Goal: Task Accomplishment & Management: Manage account settings

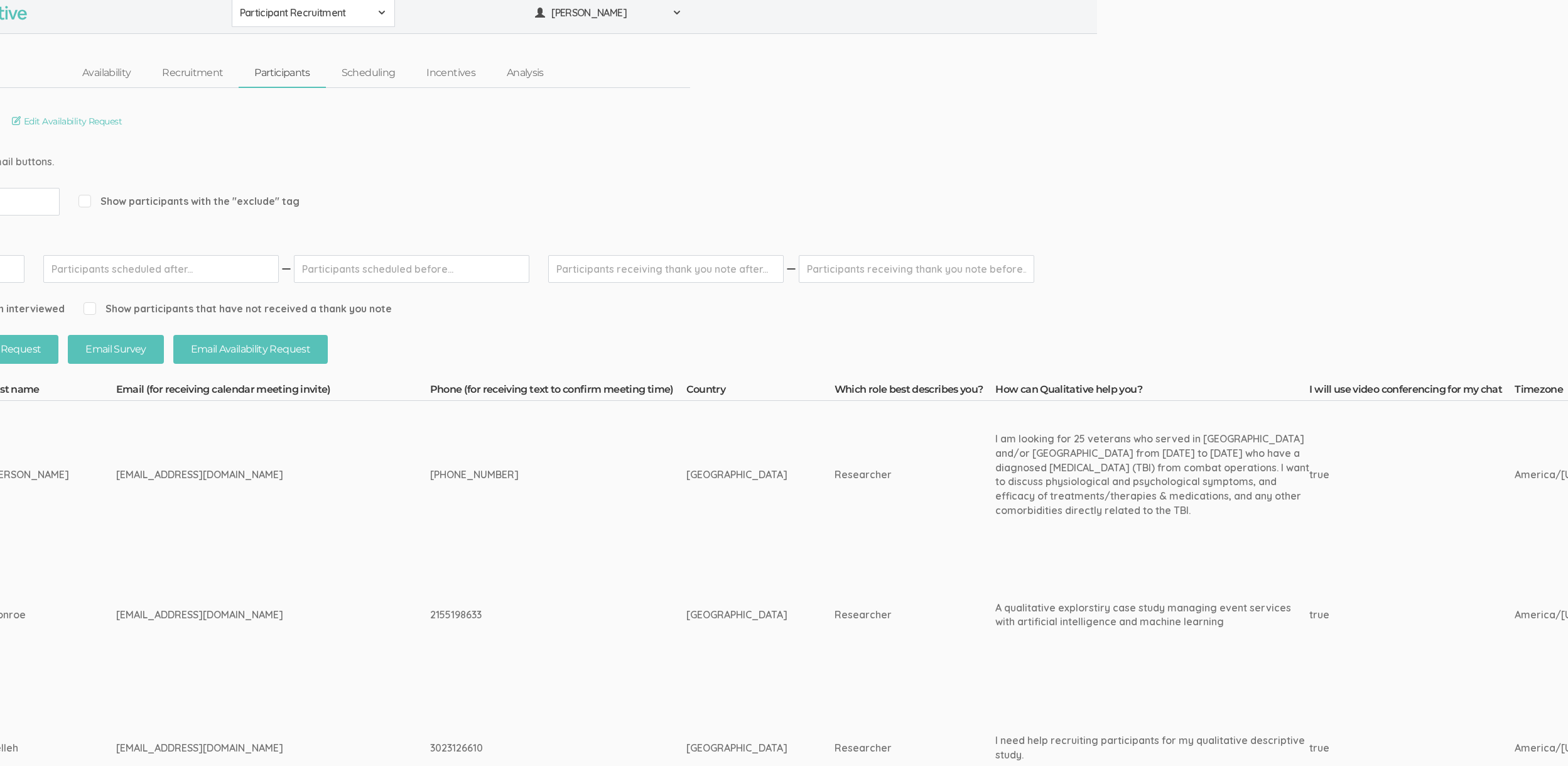
scroll to position [7, 0]
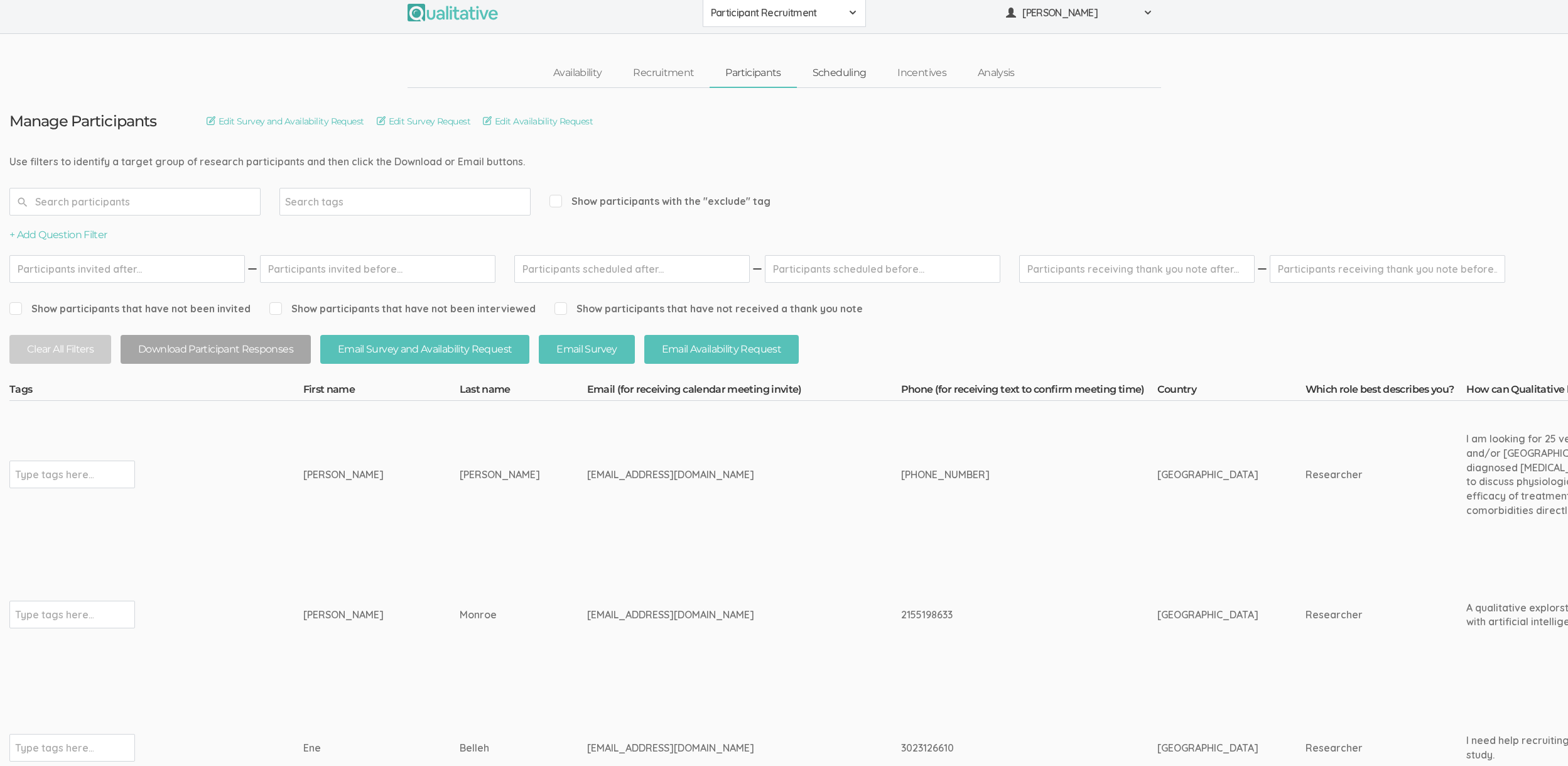
click at [839, 73] on link "Scheduling" at bounding box center [840, 73] width 85 height 27
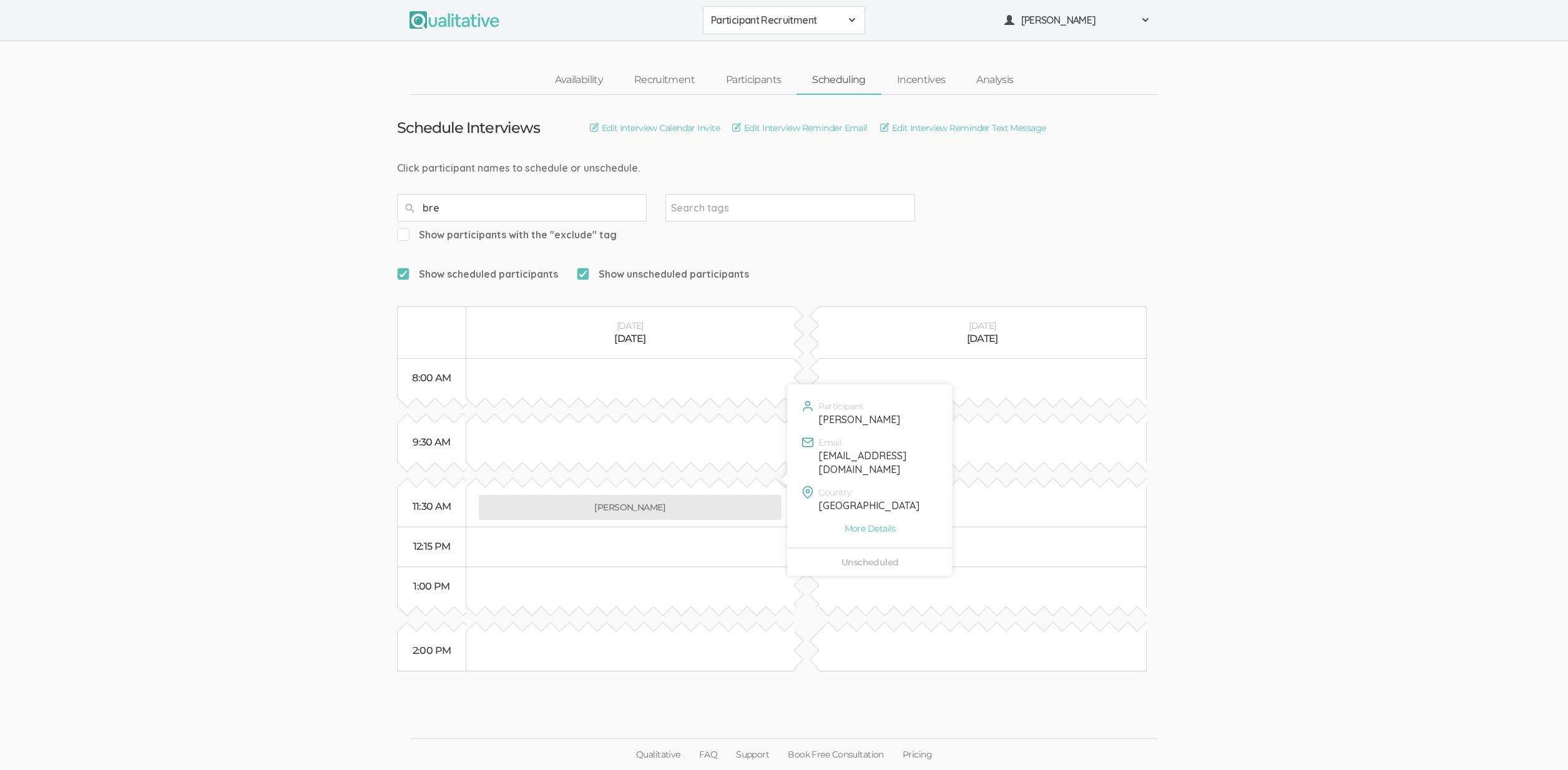
type input "bre"
click at [610, 495] on button "Brenda Monroe" at bounding box center [630, 507] width 302 height 25
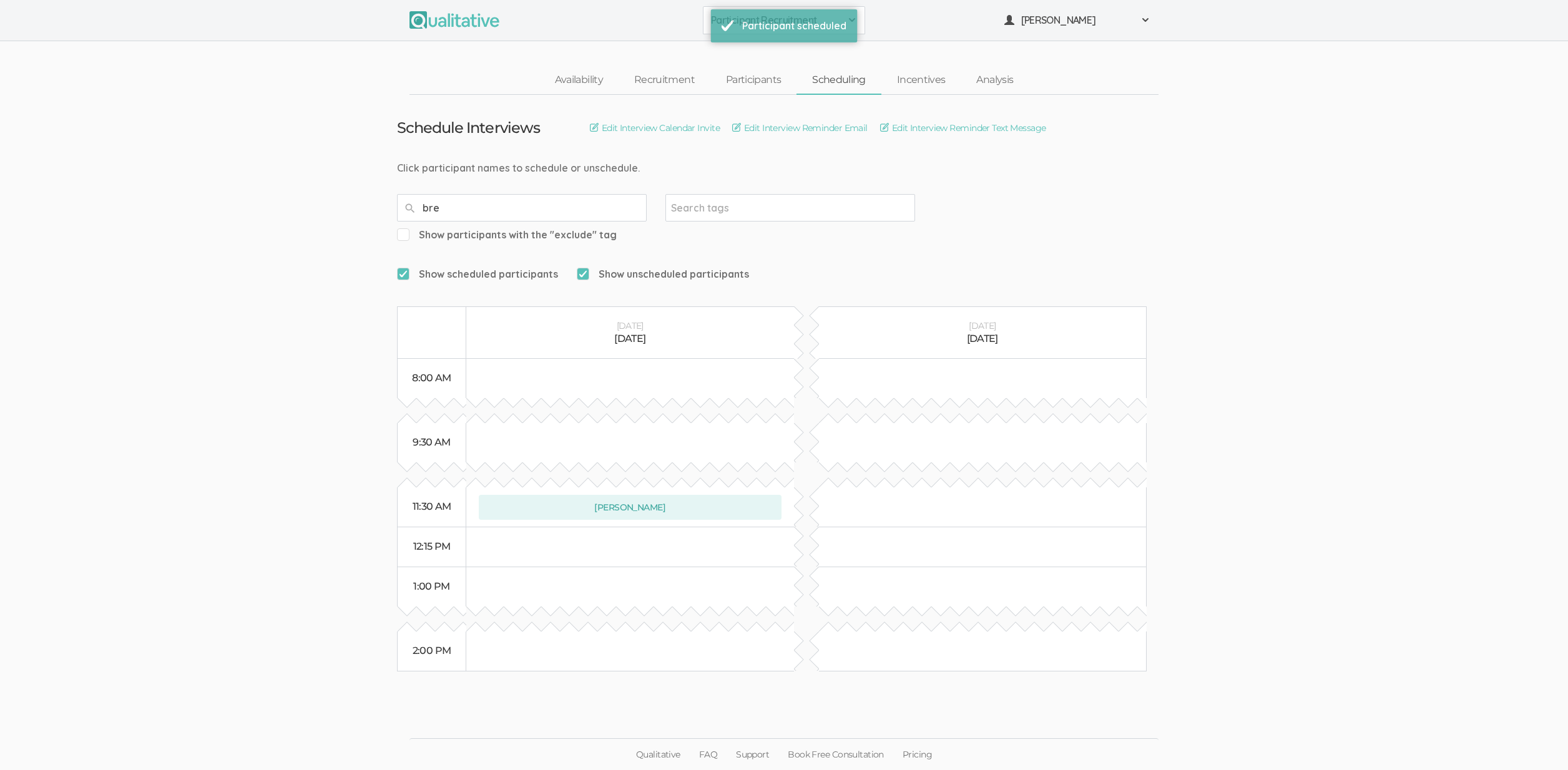
click at [448, 211] on input "bre" at bounding box center [522, 207] width 250 height 27
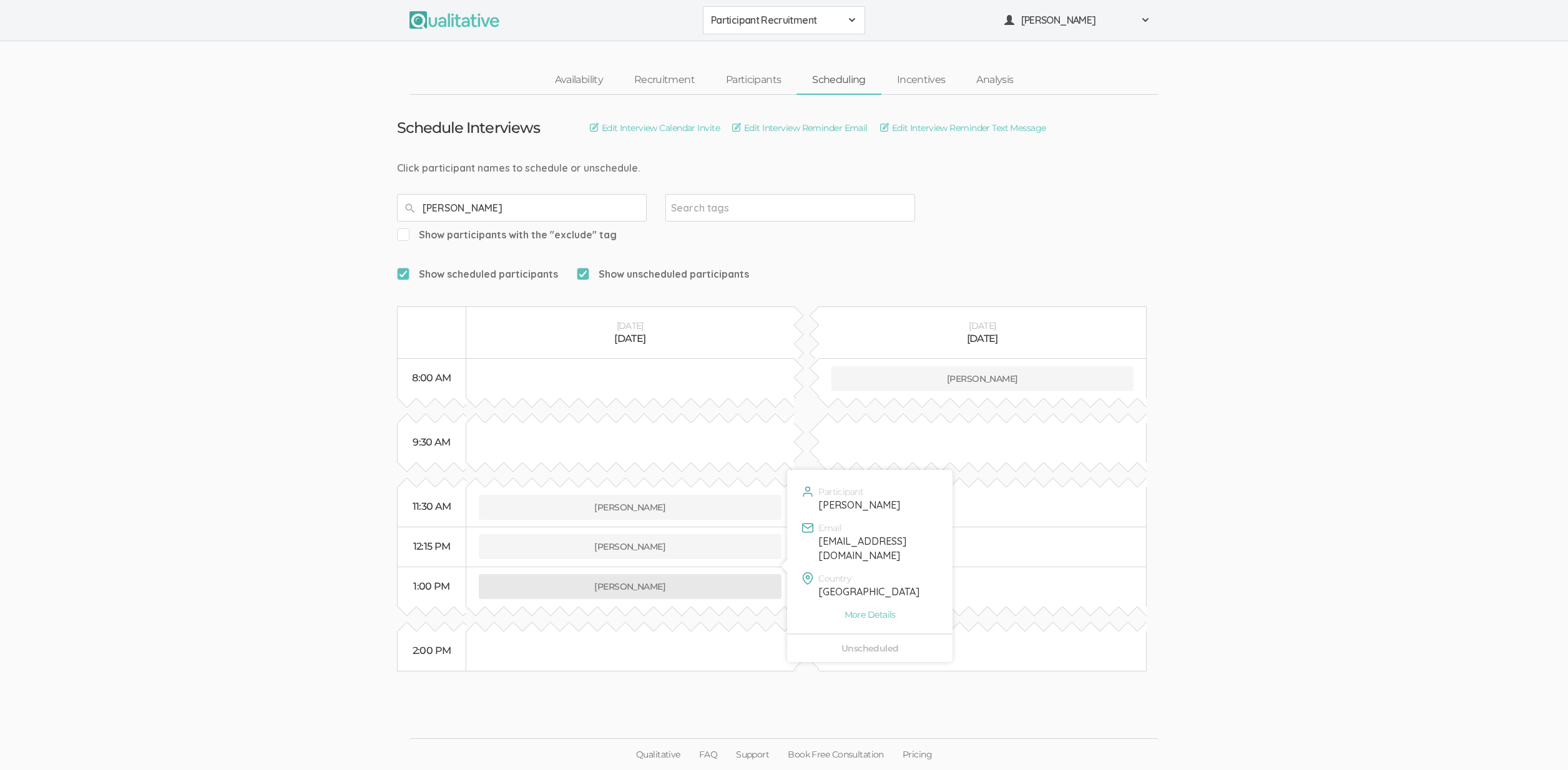
type input "tony"
click at [667, 575] on button "Tony Masucci" at bounding box center [630, 586] width 302 height 25
click at [748, 84] on link "Participants" at bounding box center [753, 81] width 86 height 27
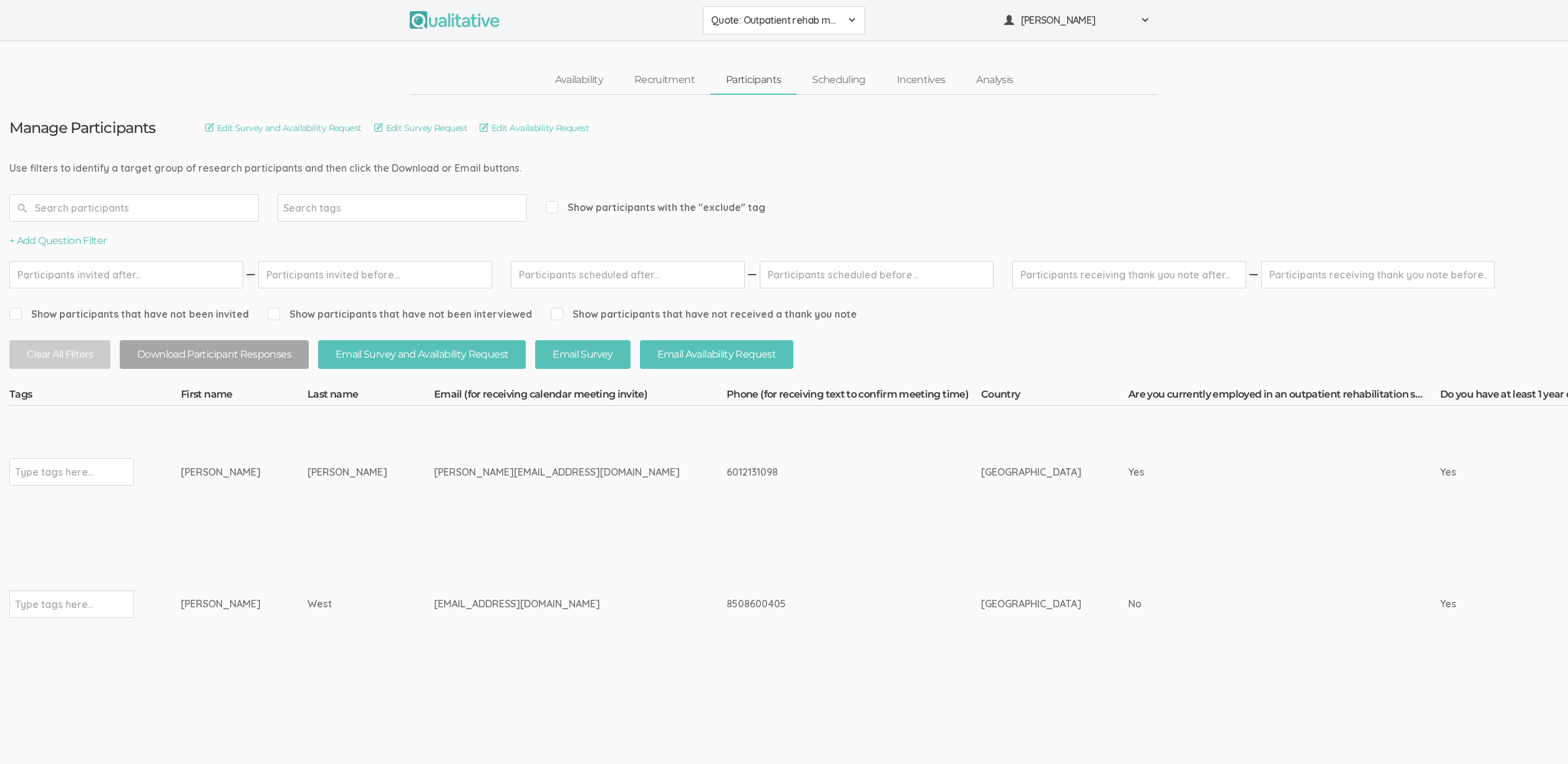
drag, startPoint x: 305, startPoint y: 468, endPoint x: 147, endPoint y: 471, distance: 158.0
click at [492, 459] on td "nicole.bolden27@gnail.com" at bounding box center [580, 471] width 293 height 132
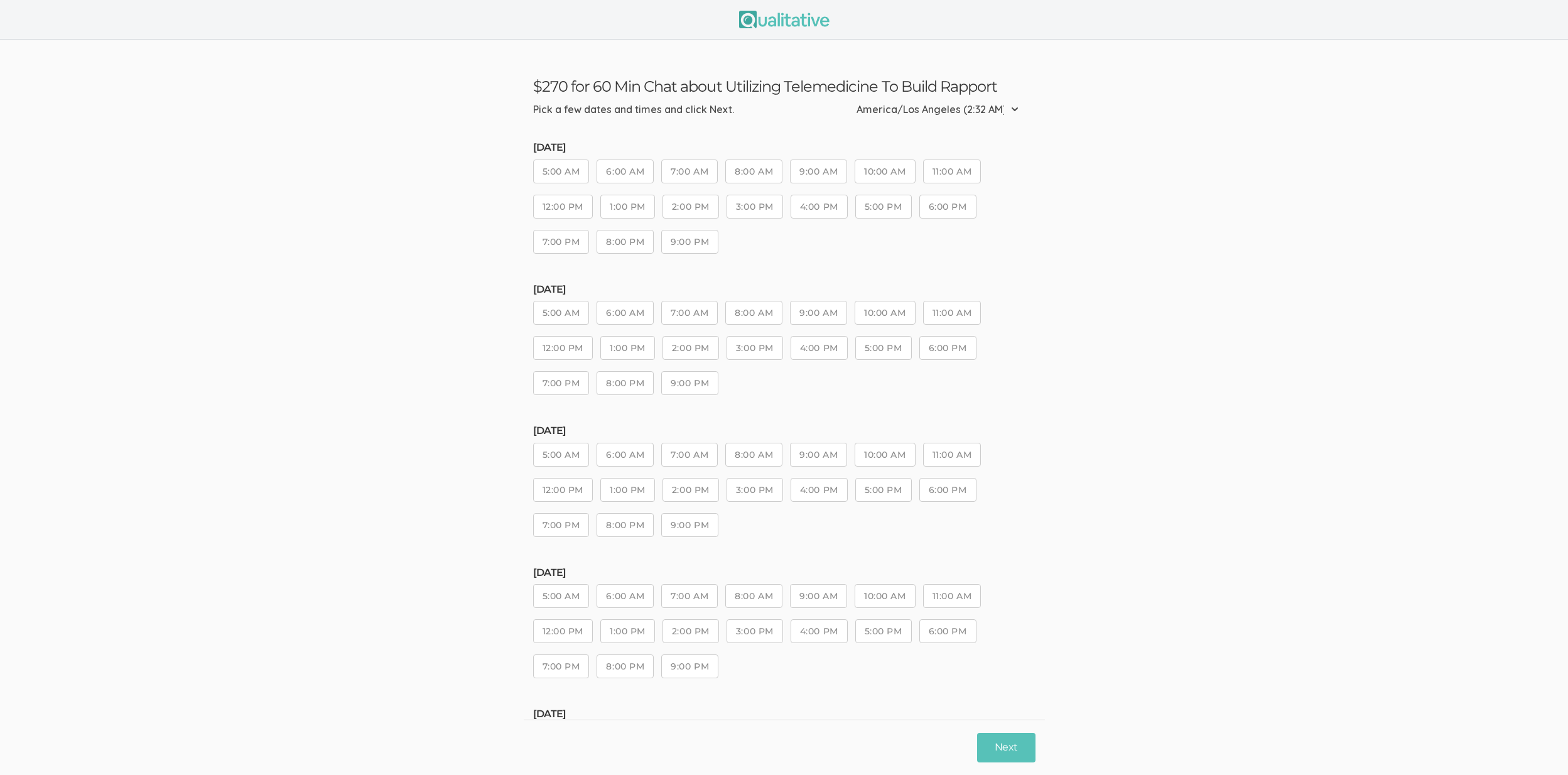
click at [633, 304] on button "6:00 AM" at bounding box center [625, 313] width 57 height 24
click at [843, 327] on div "Tuesday, Oct 07 5:00 AM 6:00 AM 7:00 AM 8:00 AM 9:00 AM 10:00 AM 11:00 AM 12:00…" at bounding box center [784, 345] width 503 height 123
click at [833, 349] on button "4:00 PM" at bounding box center [819, 349] width 57 height 24
click at [996, 757] on button "Next" at bounding box center [1006, 748] width 58 height 30
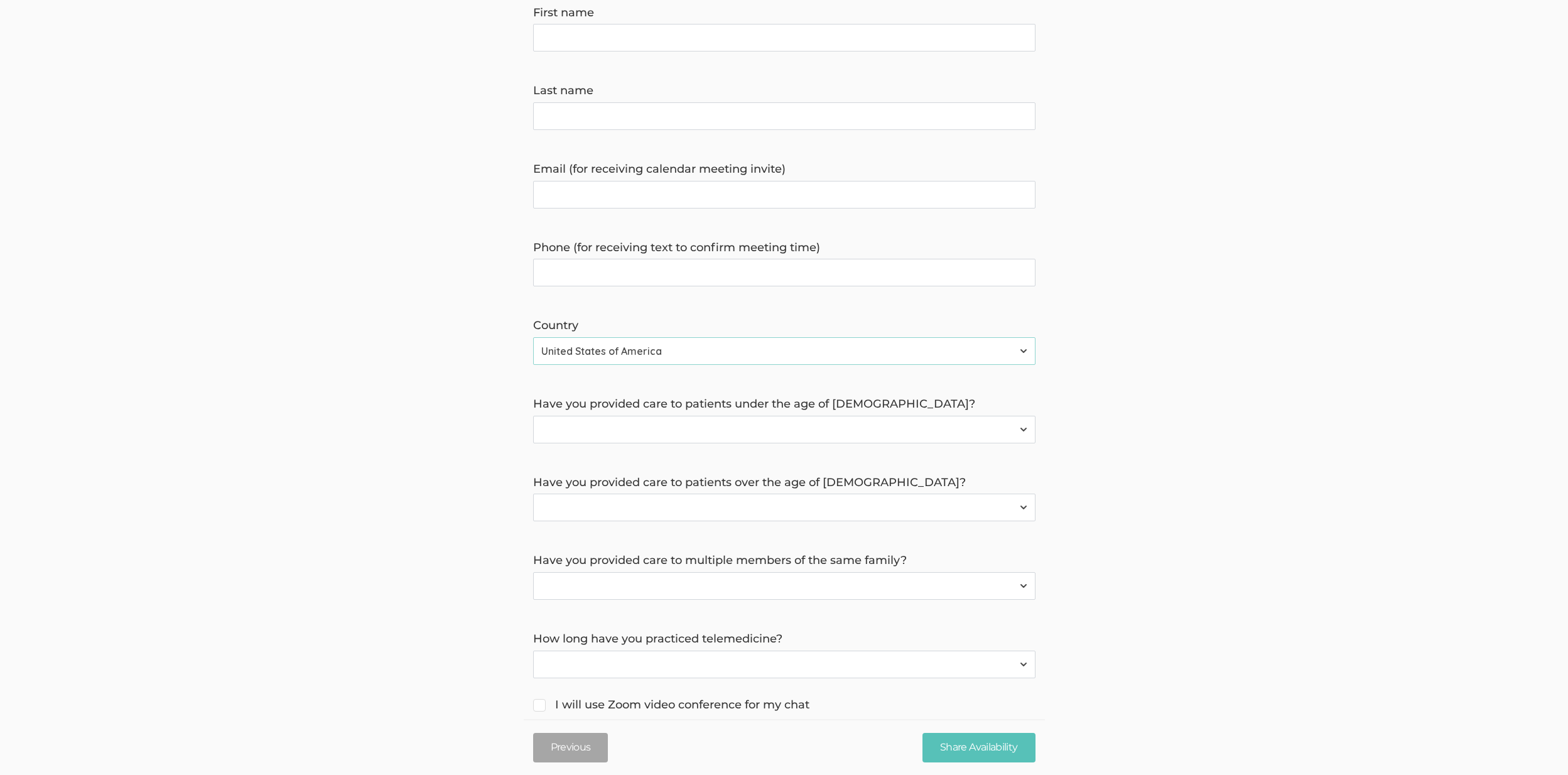
scroll to position [296, 0]
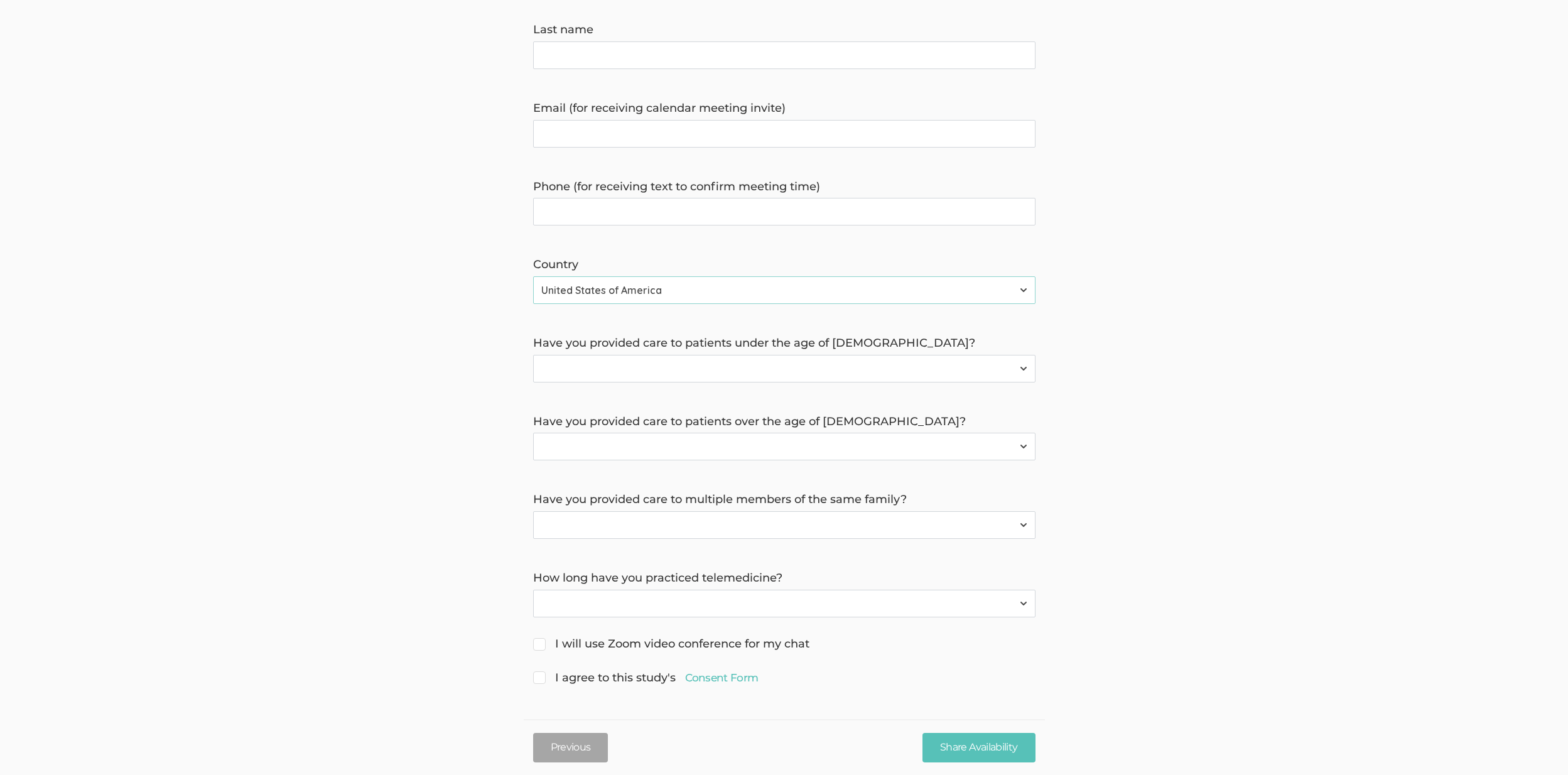
click at [641, 366] on select "Yes No" at bounding box center [784, 369] width 503 height 27
click at [601, 466] on form "Hello, I'm Serah Mukoko, a doctoral researcher from Grand Canyon University. I'…" at bounding box center [784, 259] width 1568 height 856
click at [601, 460] on select "Yes No" at bounding box center [784, 447] width 503 height 27
click at [567, 531] on select "Yes No" at bounding box center [784, 525] width 503 height 27
click at [634, 611] on select "Have not practiced telemedicine 1 Year 2 Years 3+ Years" at bounding box center [784, 604] width 503 height 27
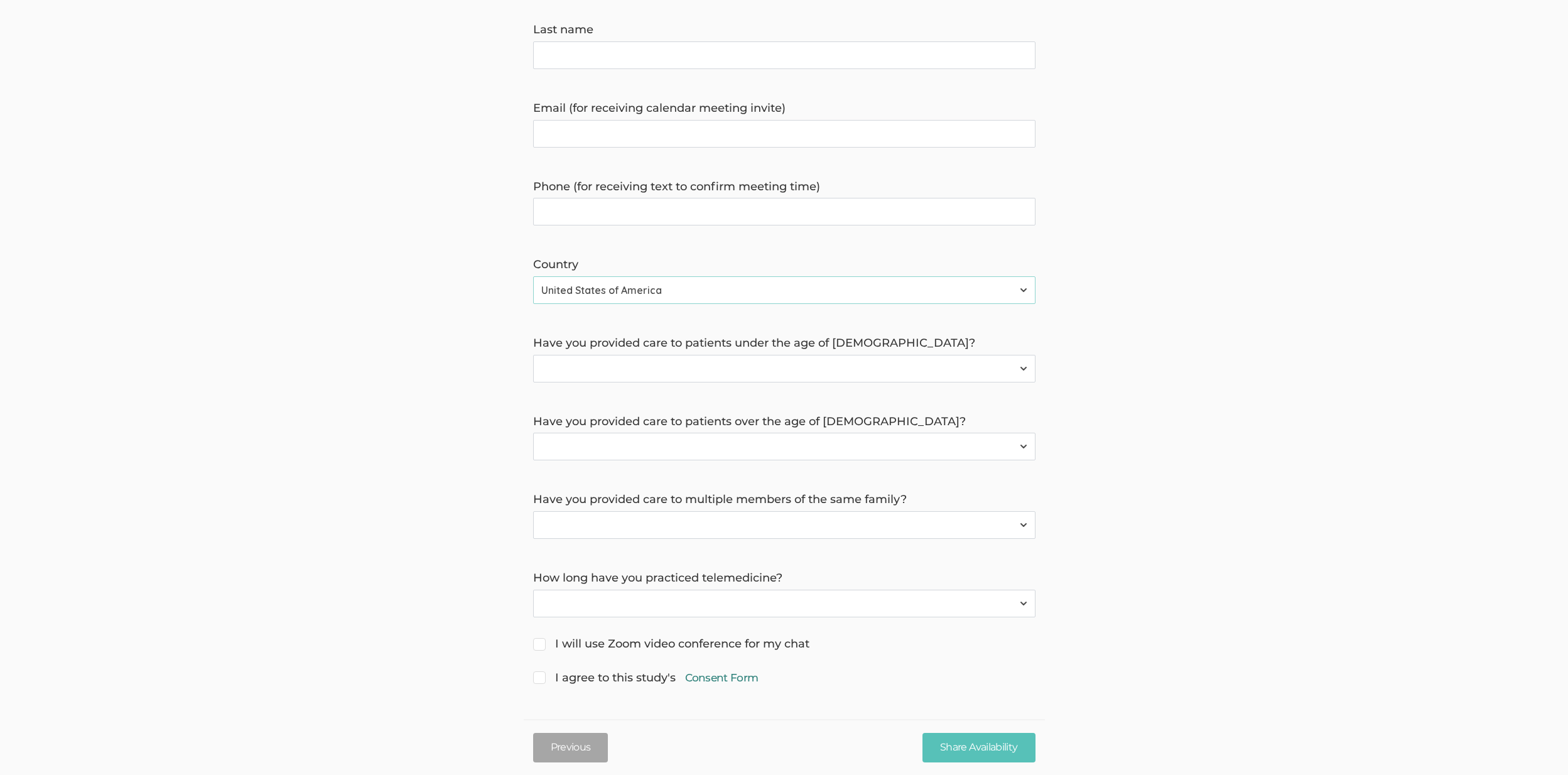
click at [708, 677] on link "Consent Form" at bounding box center [722, 678] width 74 height 15
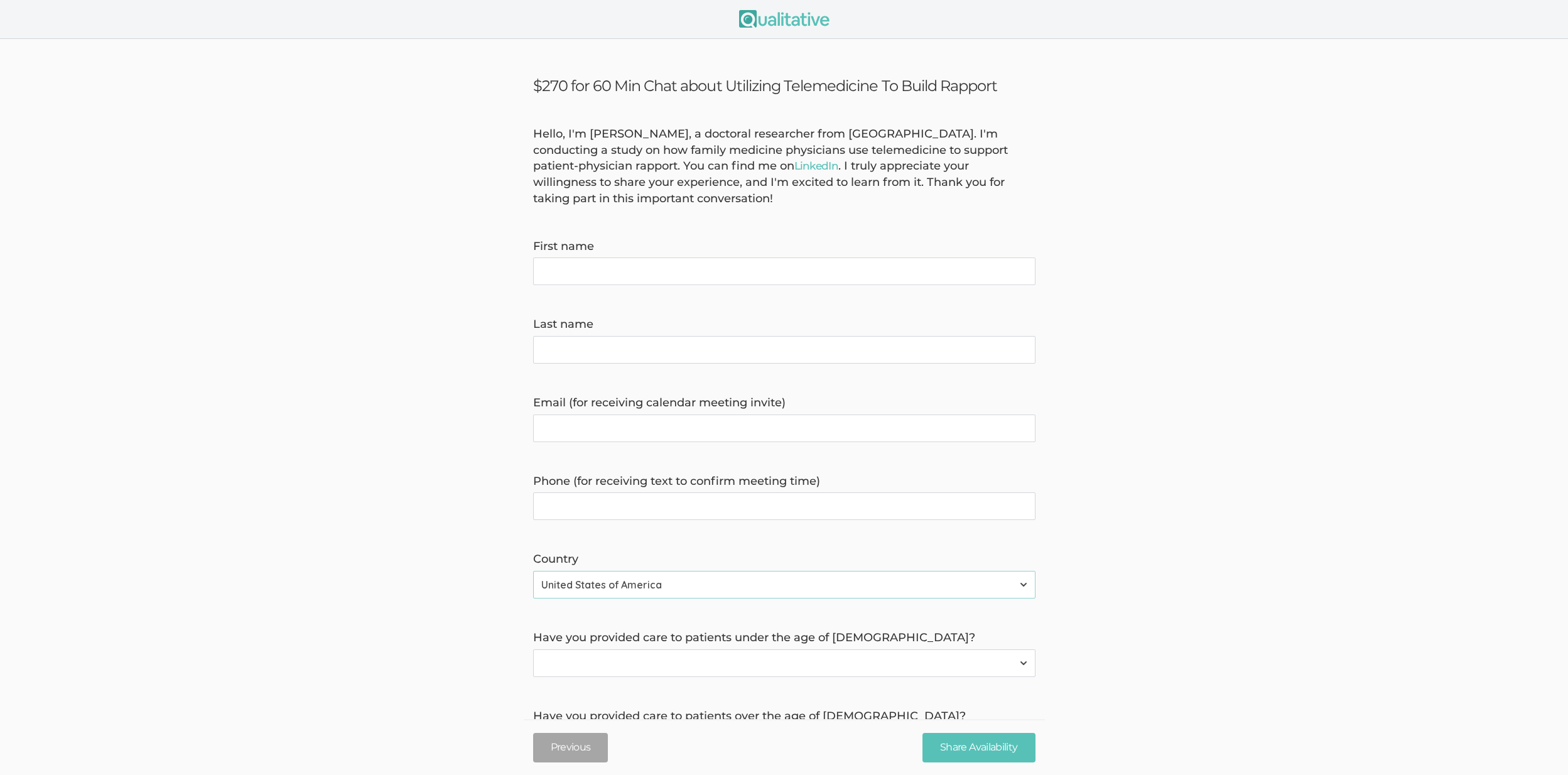
scroll to position [0, 0]
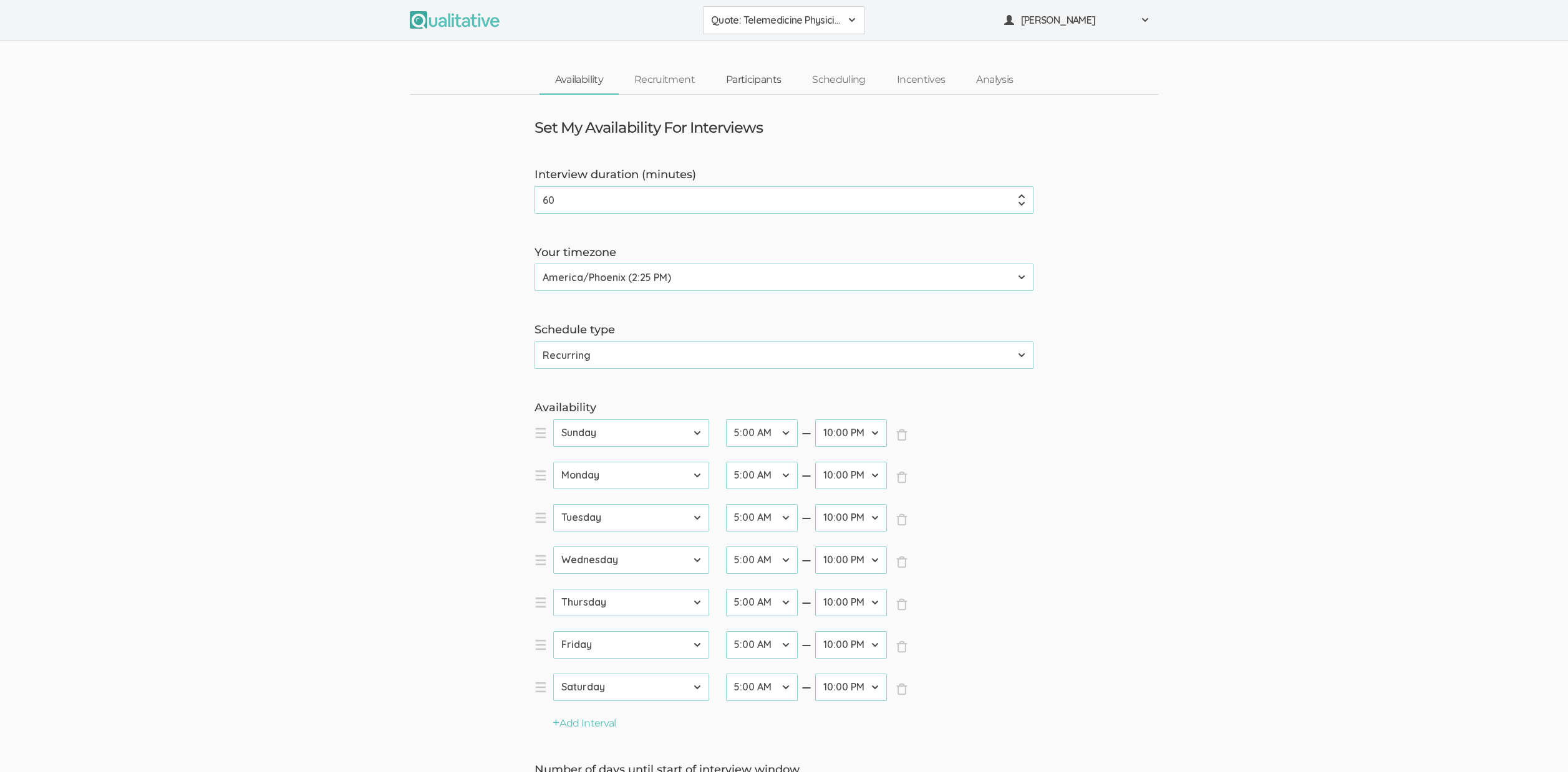
click at [766, 83] on link "Participants" at bounding box center [753, 80] width 86 height 27
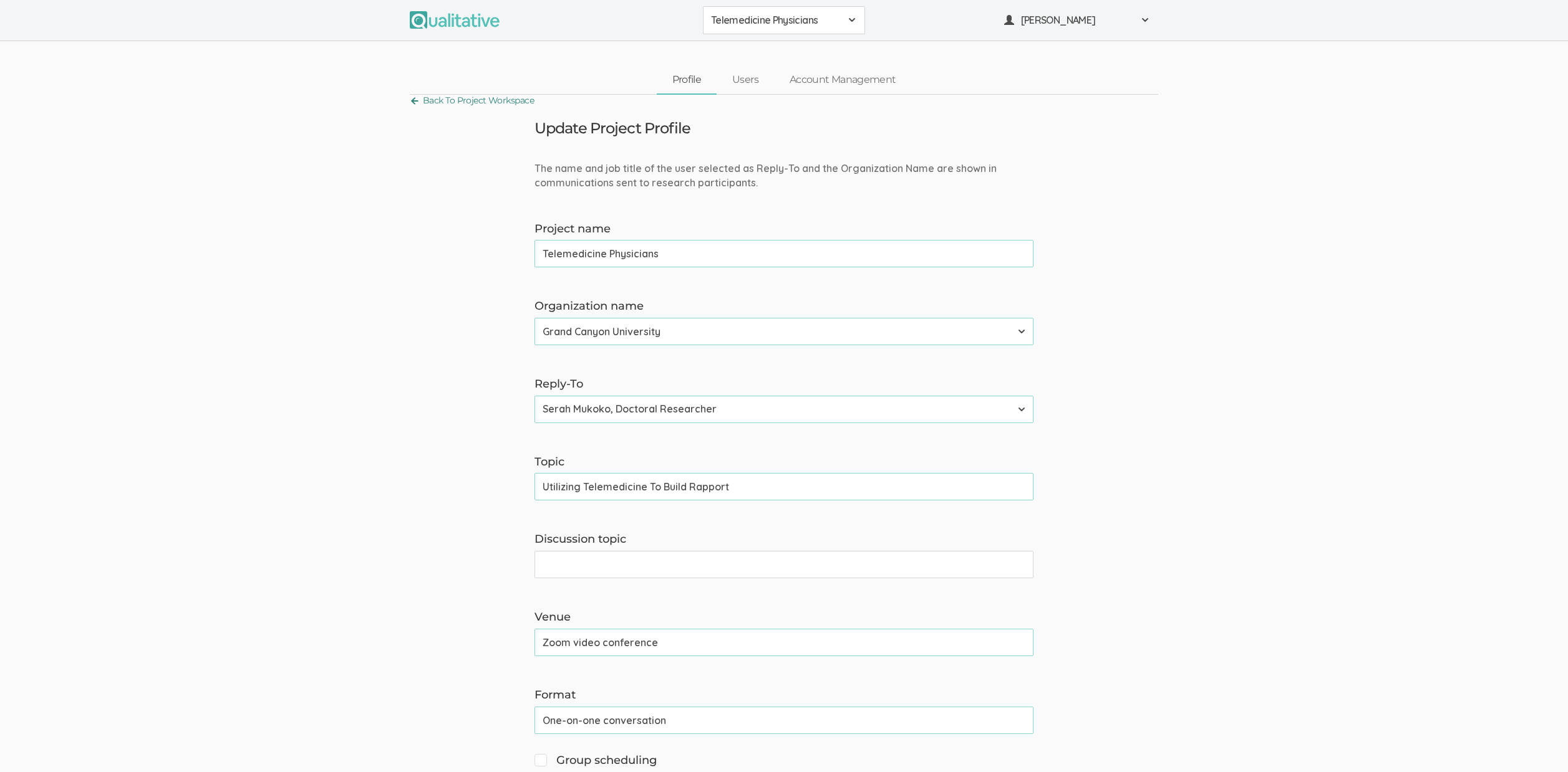
click at [459, 93] on link "Back To Project Workspace" at bounding box center [472, 100] width 124 height 17
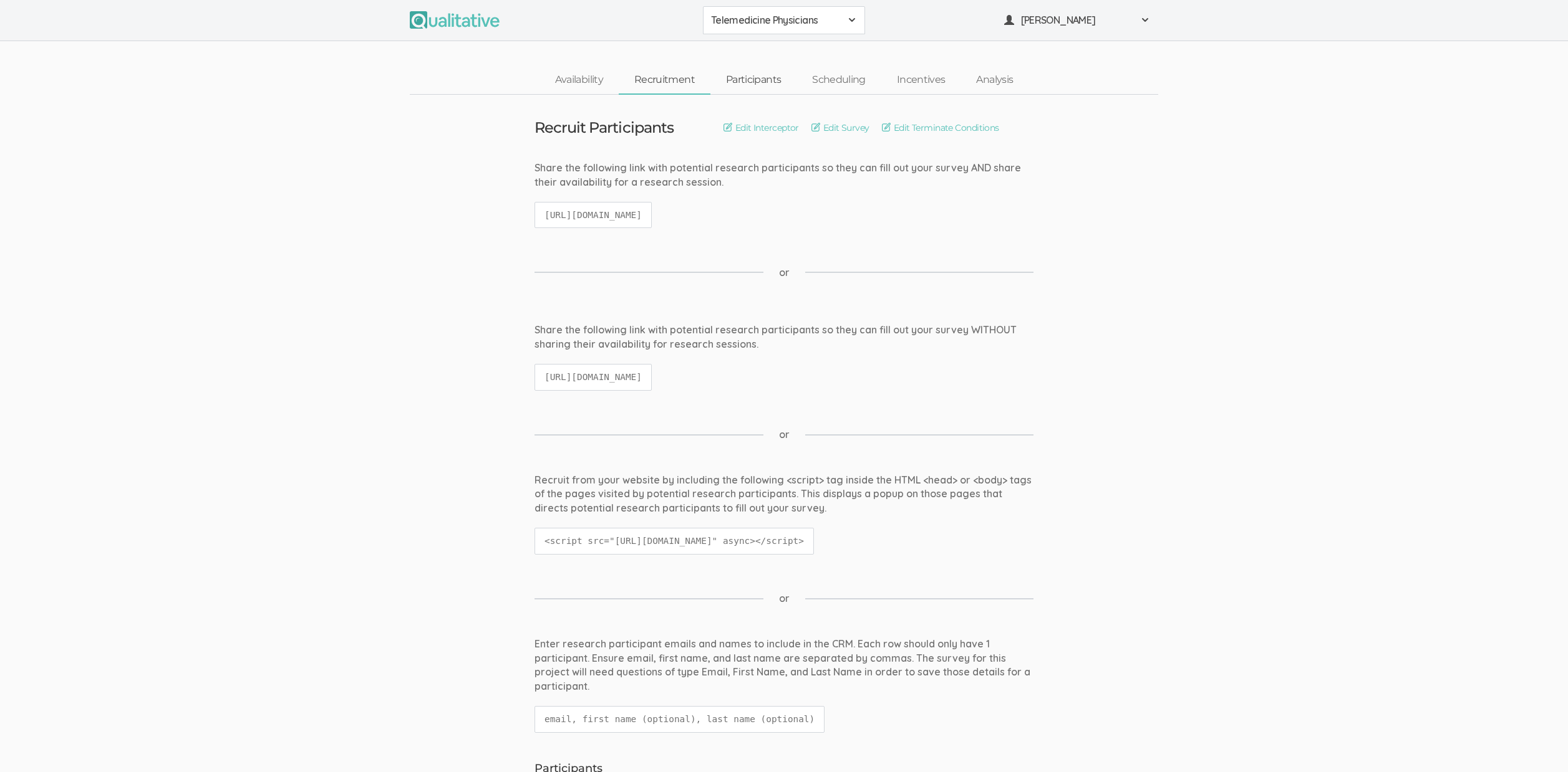
click at [760, 76] on link "Participants" at bounding box center [753, 80] width 86 height 27
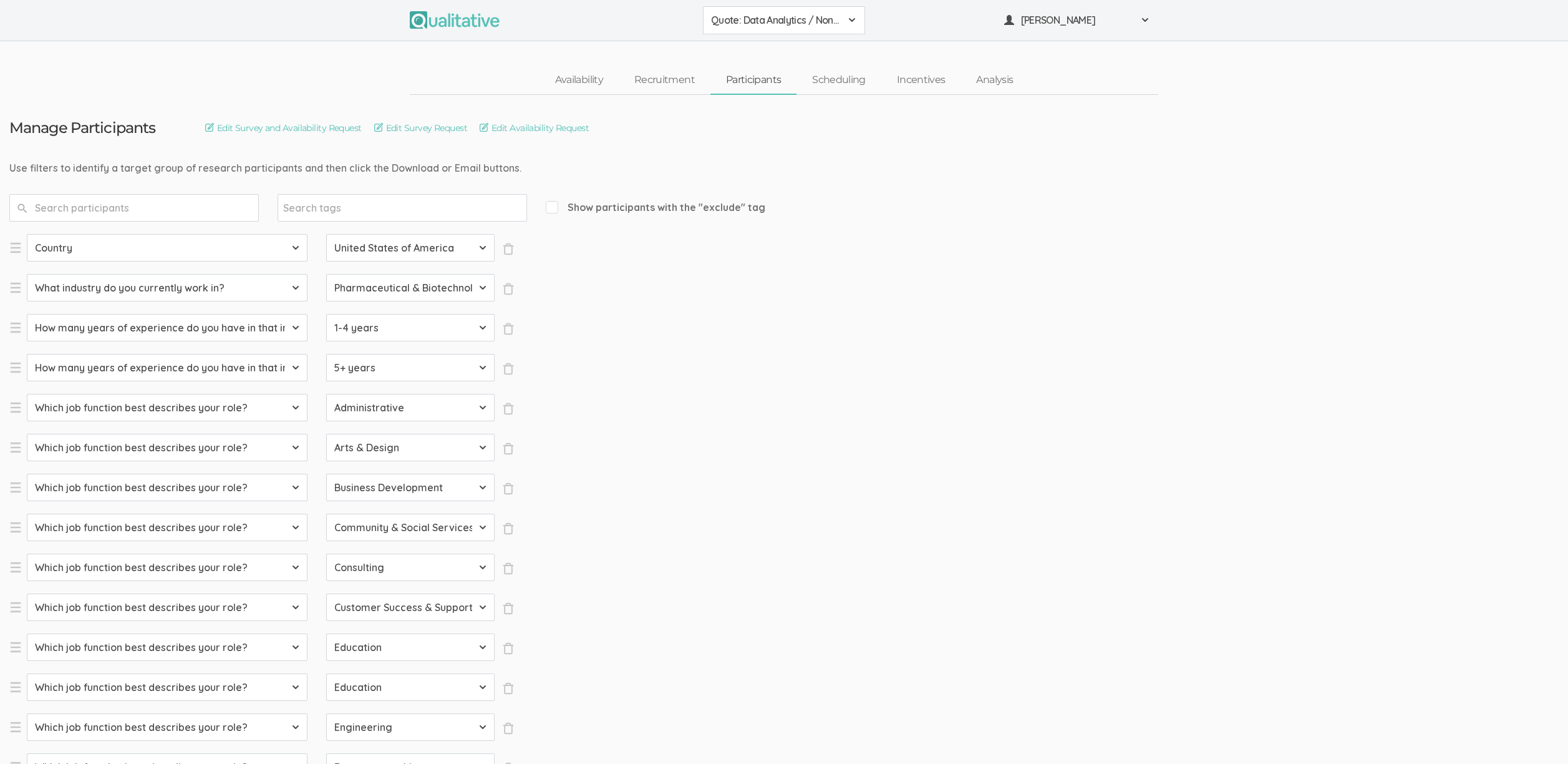
select select "SFQ Country"
select select "US"
select select "SFQ What industry do you currently work in?"
select select "Pharmaceutical & Biotechnology"
select select "SFQ How many years of experience do you have in that industry?"
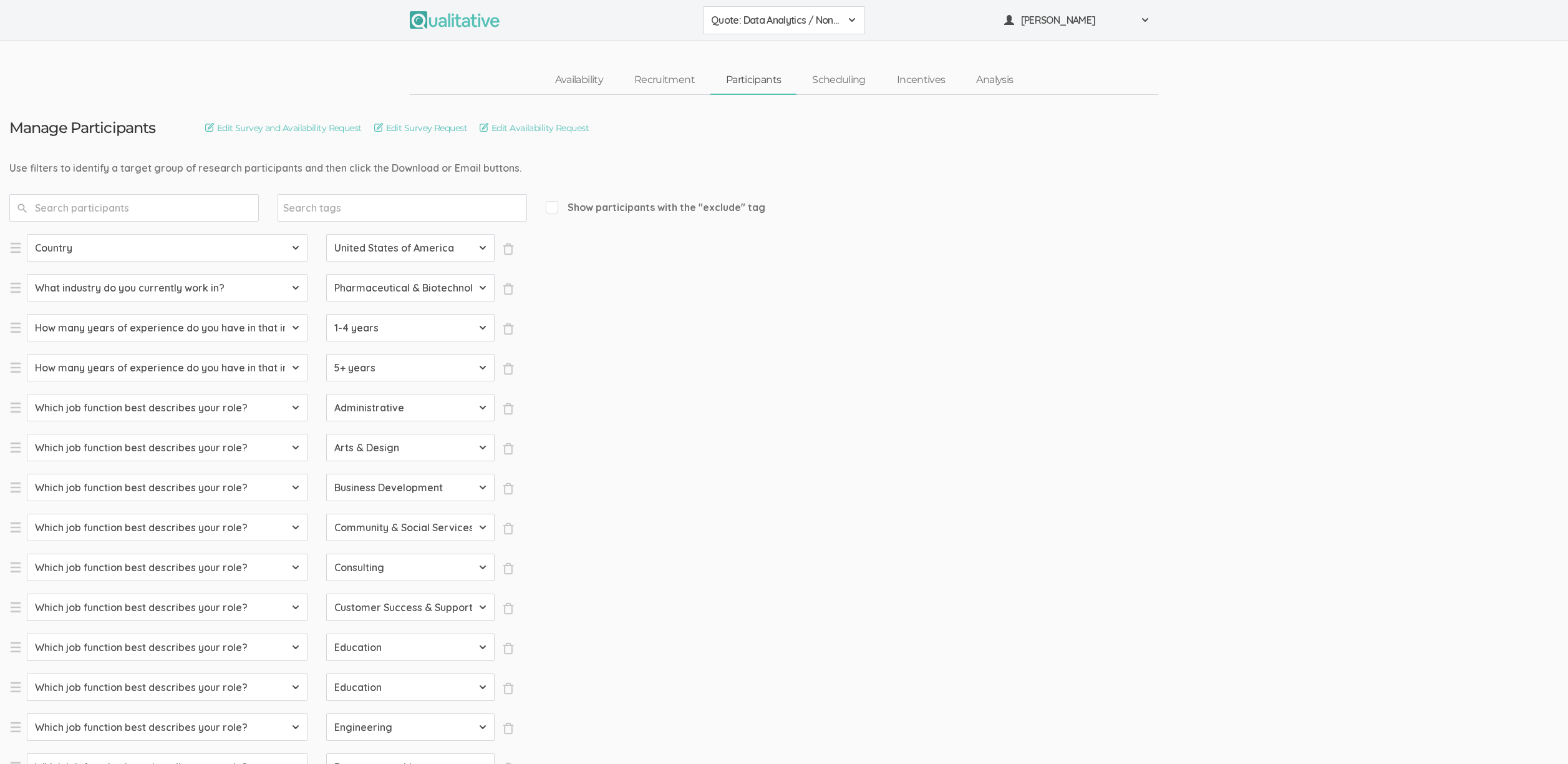
select select "1-4 years"
select select "SFQ How many years of experience do you have in that industry?"
select select "5+ years"
select select "SFQ Which job function best describes your role?"
select select "Administrative"
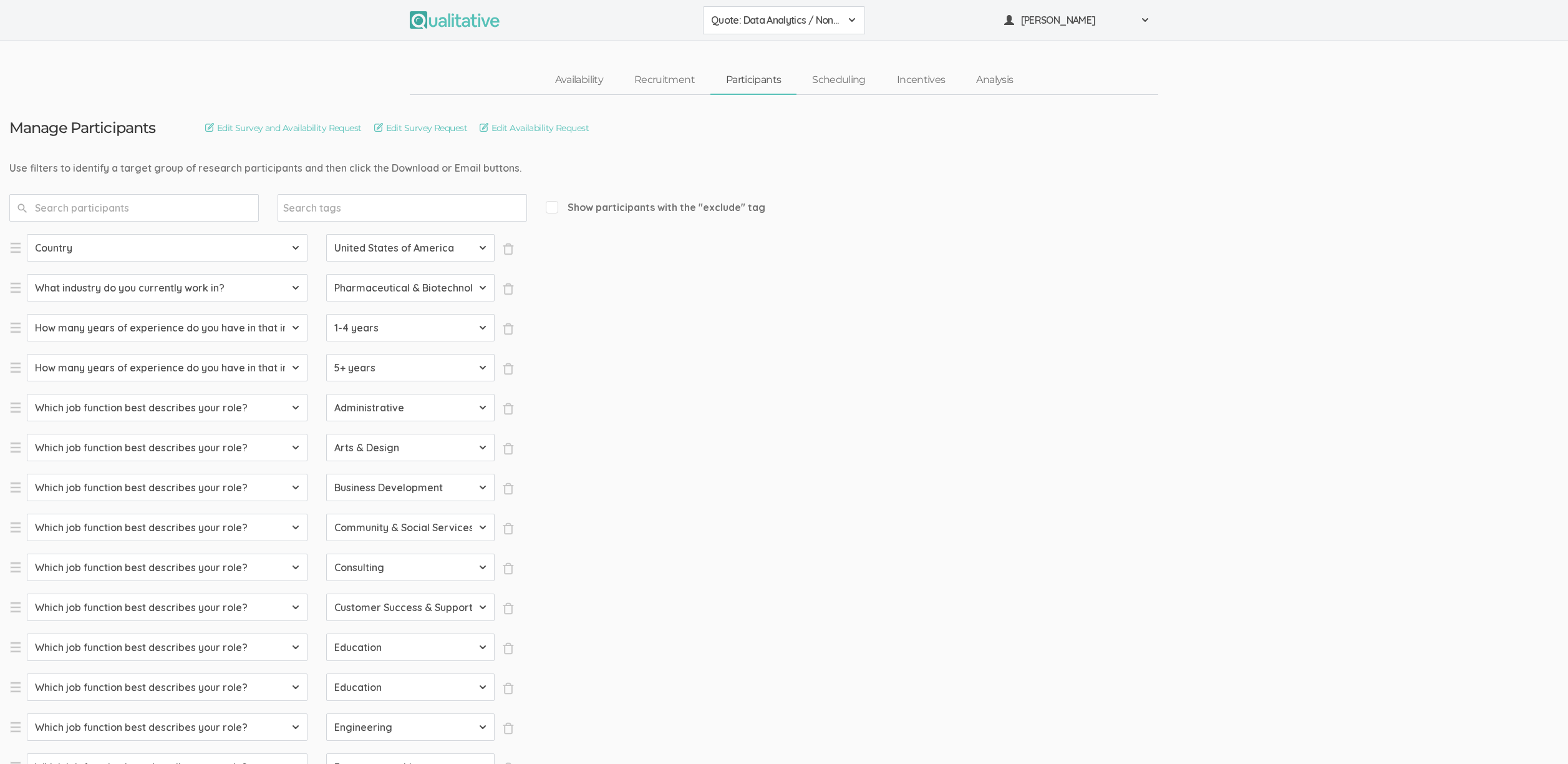
select select "SFQ Which job function best describes your role?"
select select "Arts & Design"
select select "SFQ Which job function best describes your role?"
select select "Business Development"
select select "SFQ Which job function best describes your role?"
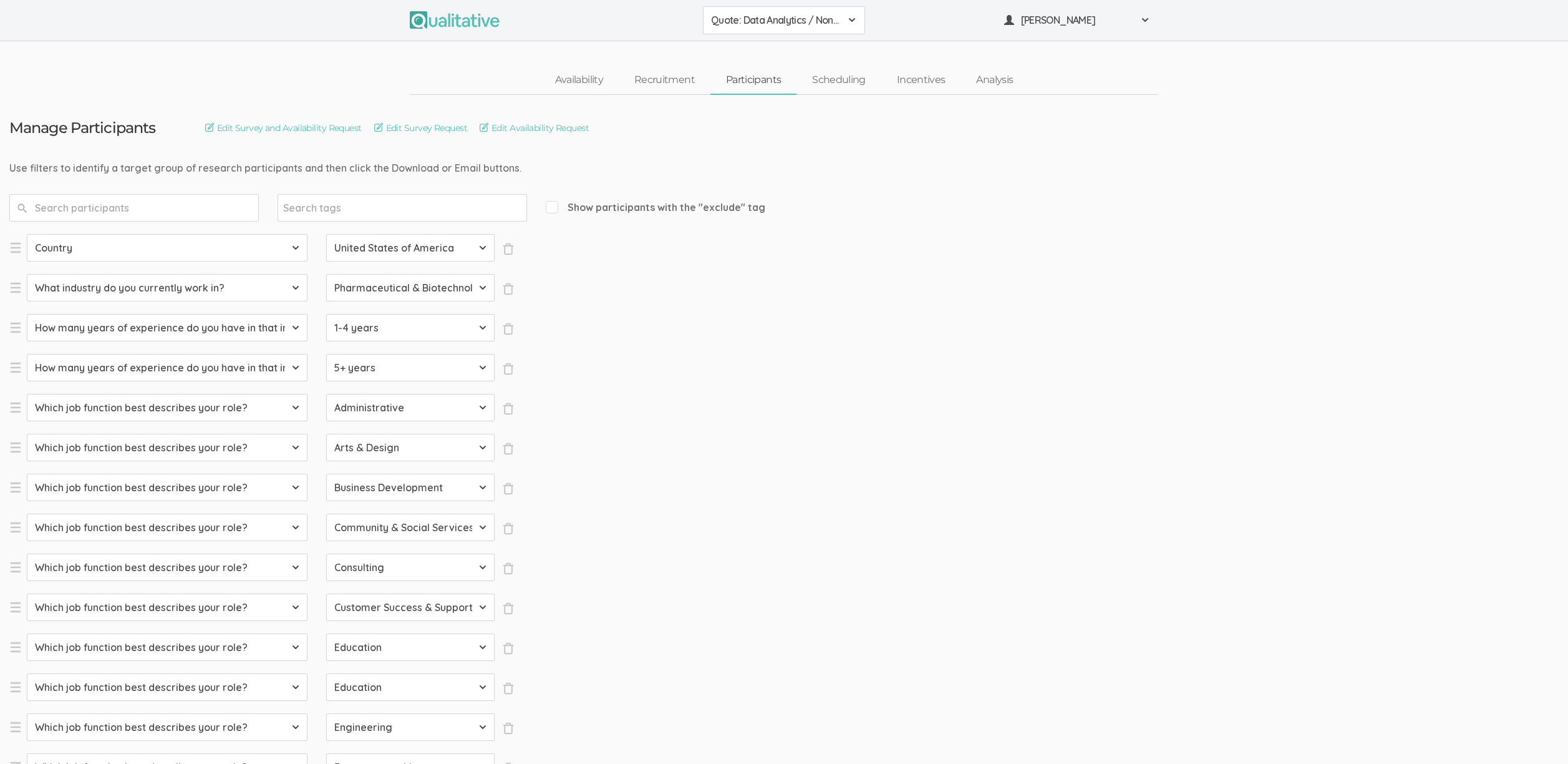
select select "Community & Social Services"
select select "SFQ Which job function best describes your role?"
select select "Consulting"
select select "SFQ Which job function best describes your role?"
select select "Customer Success & Support"
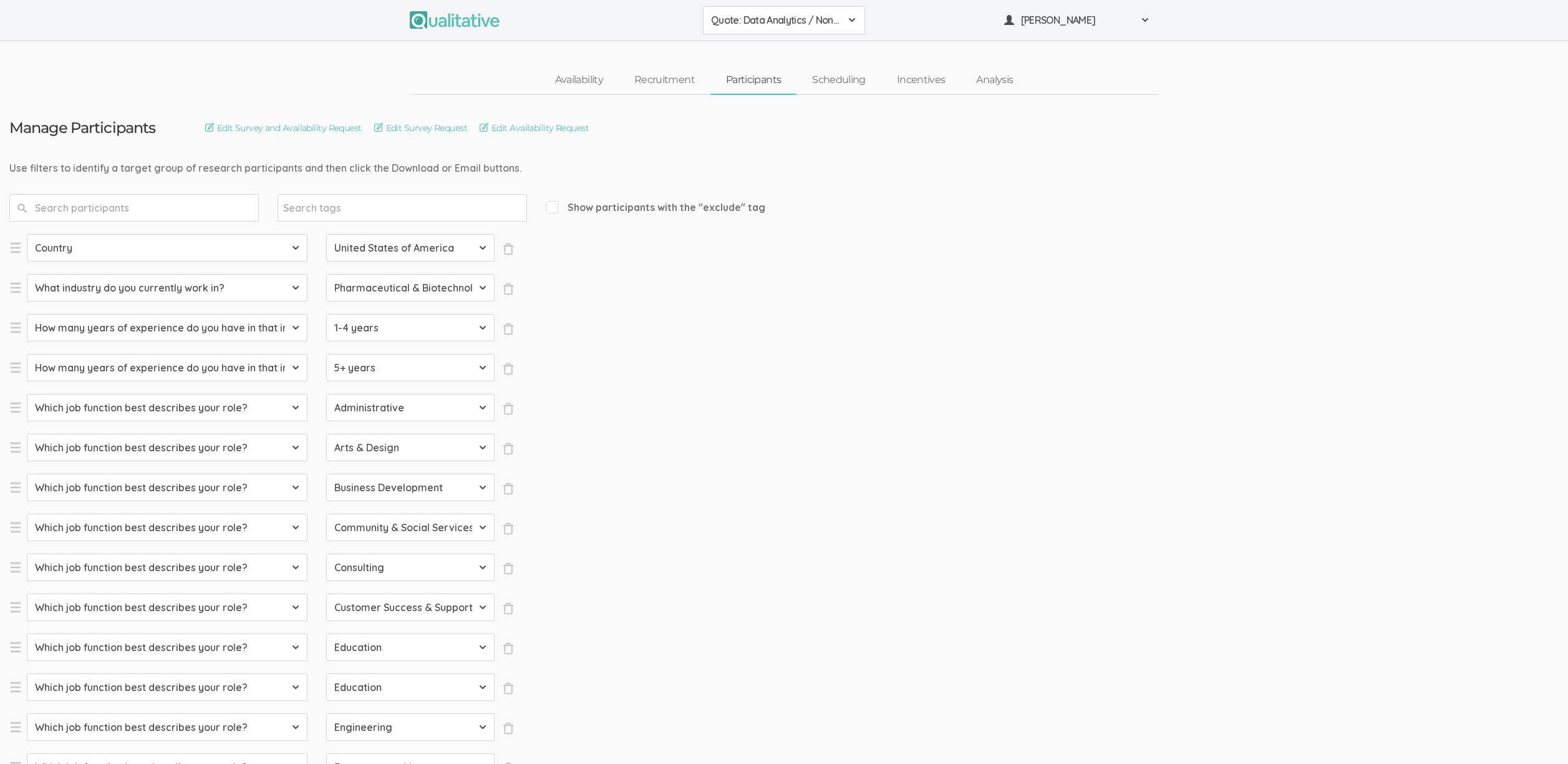
select select "SFQ Which job function best describes your role?"
select select "Education"
select select "SFQ Which job function best describes your role?"
select select "Education"
select select "SFQ Which job function best describes your role?"
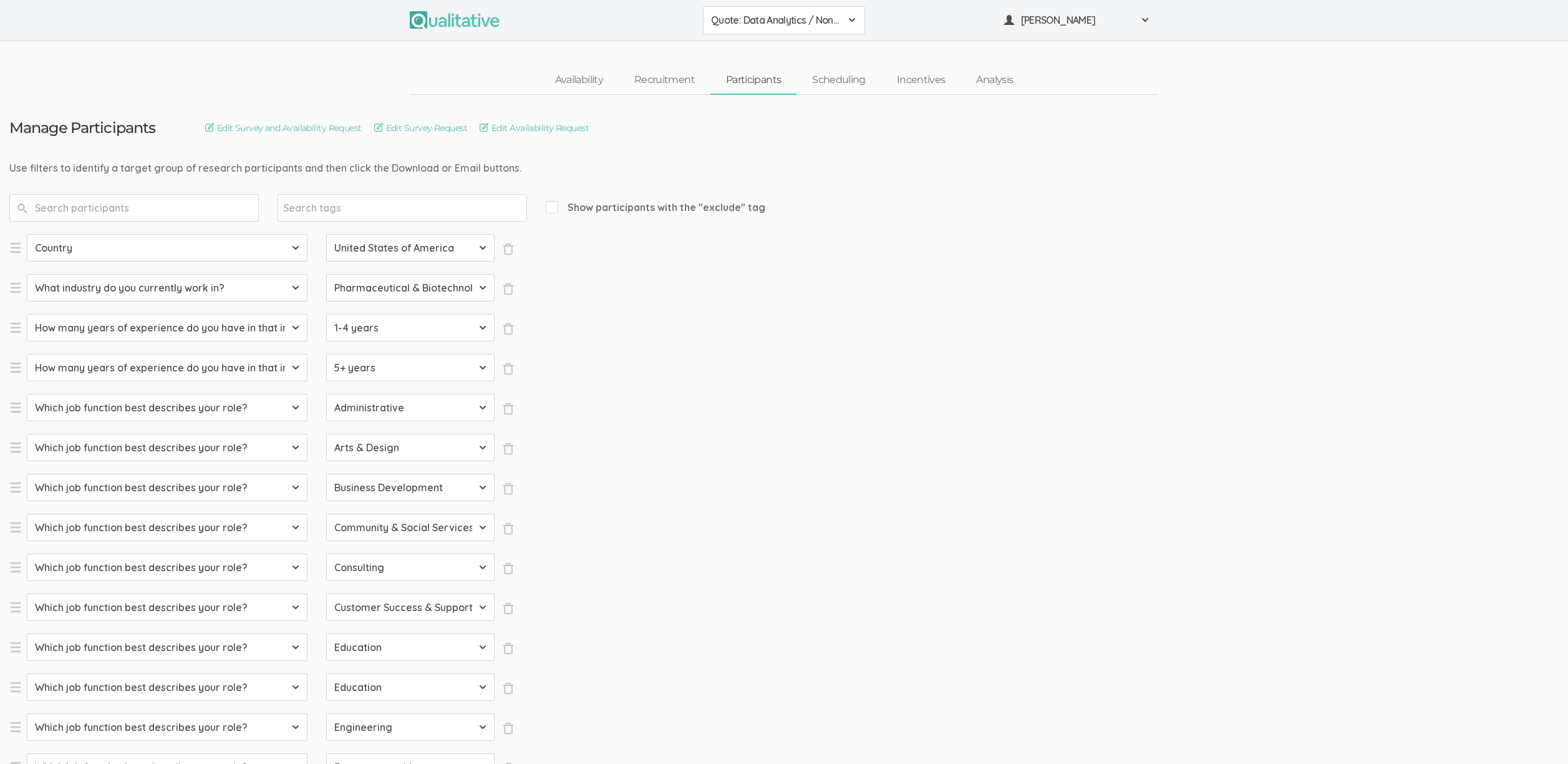
select select "Engineering"
select select "SFQ Which job function best describes your role?"
select select "Entrepreneurship"
select select "SFQ Which job function best describes your role?"
select select "Healthcare Services"
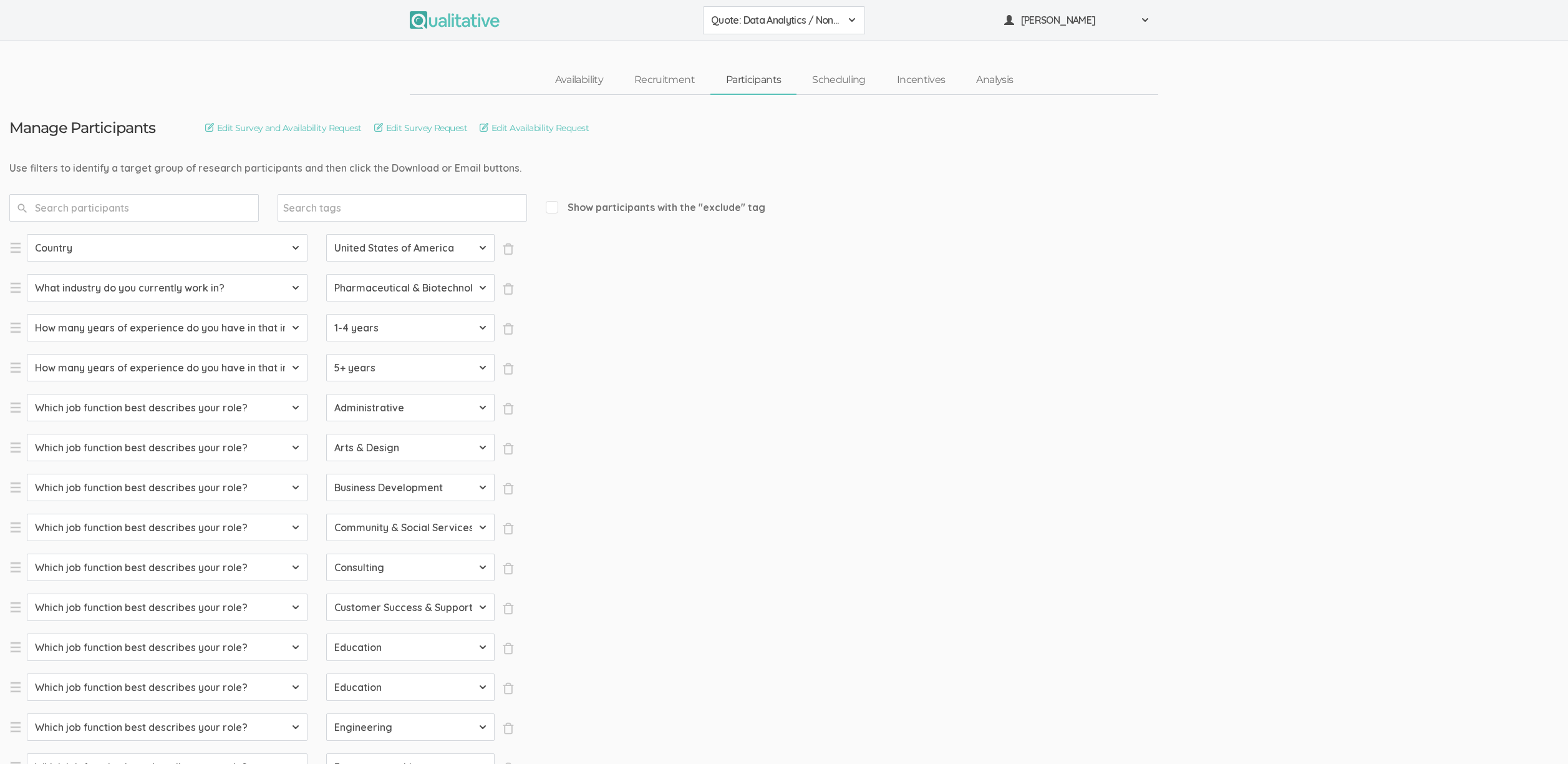
select select "SFQ Which job function best describes your role?"
select select "Human Resources"
select select "SFQ Which job function best describes your role?"
select select "Information Technology"
select select "SFQ Which job function best describes your role?"
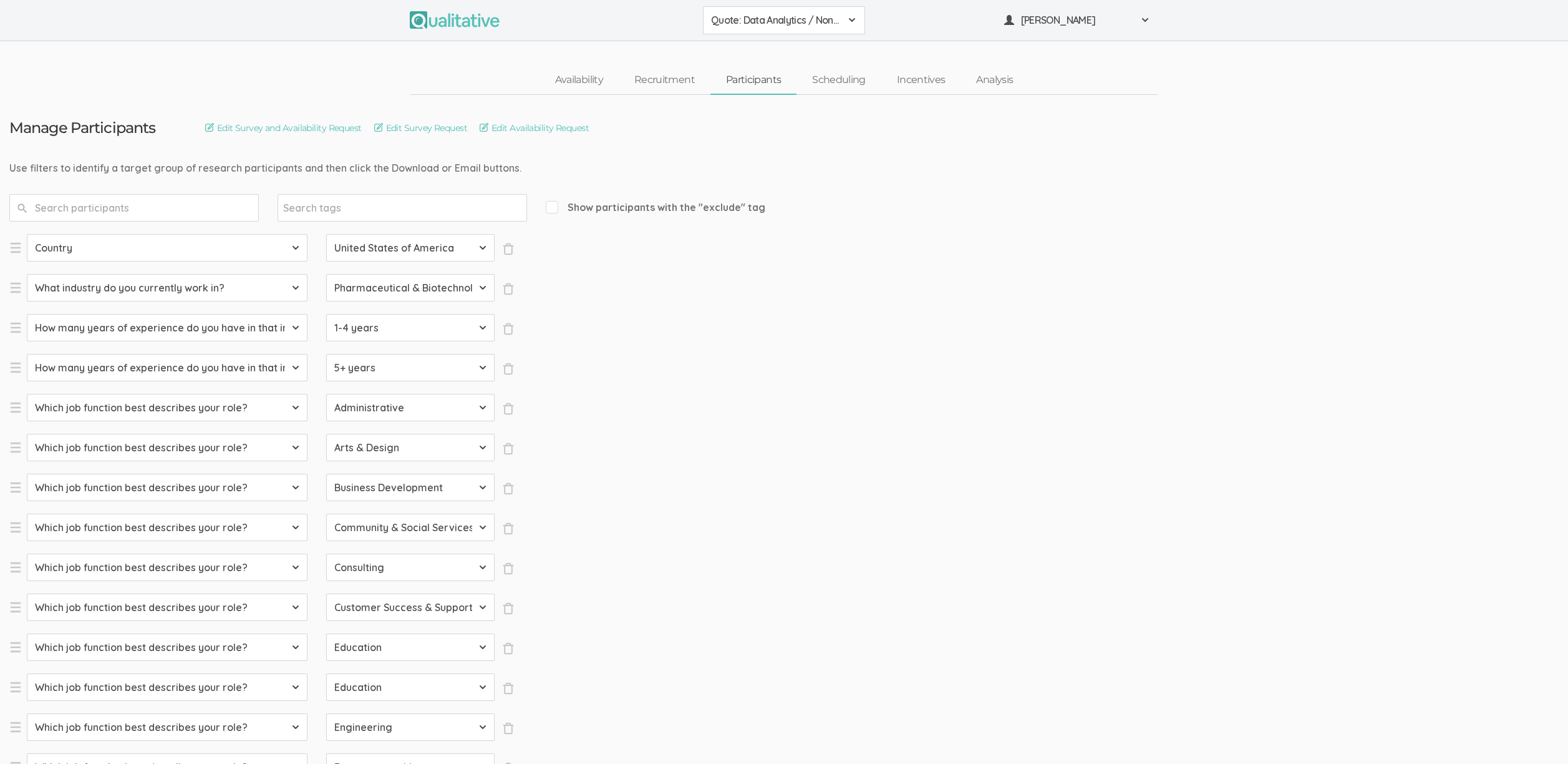
select select "Legal"
select select "SFQ Which job function best describes your role?"
select select "Marketing"
select select "SFQ Which job function best describes your role?"
select select "Media & Communication"
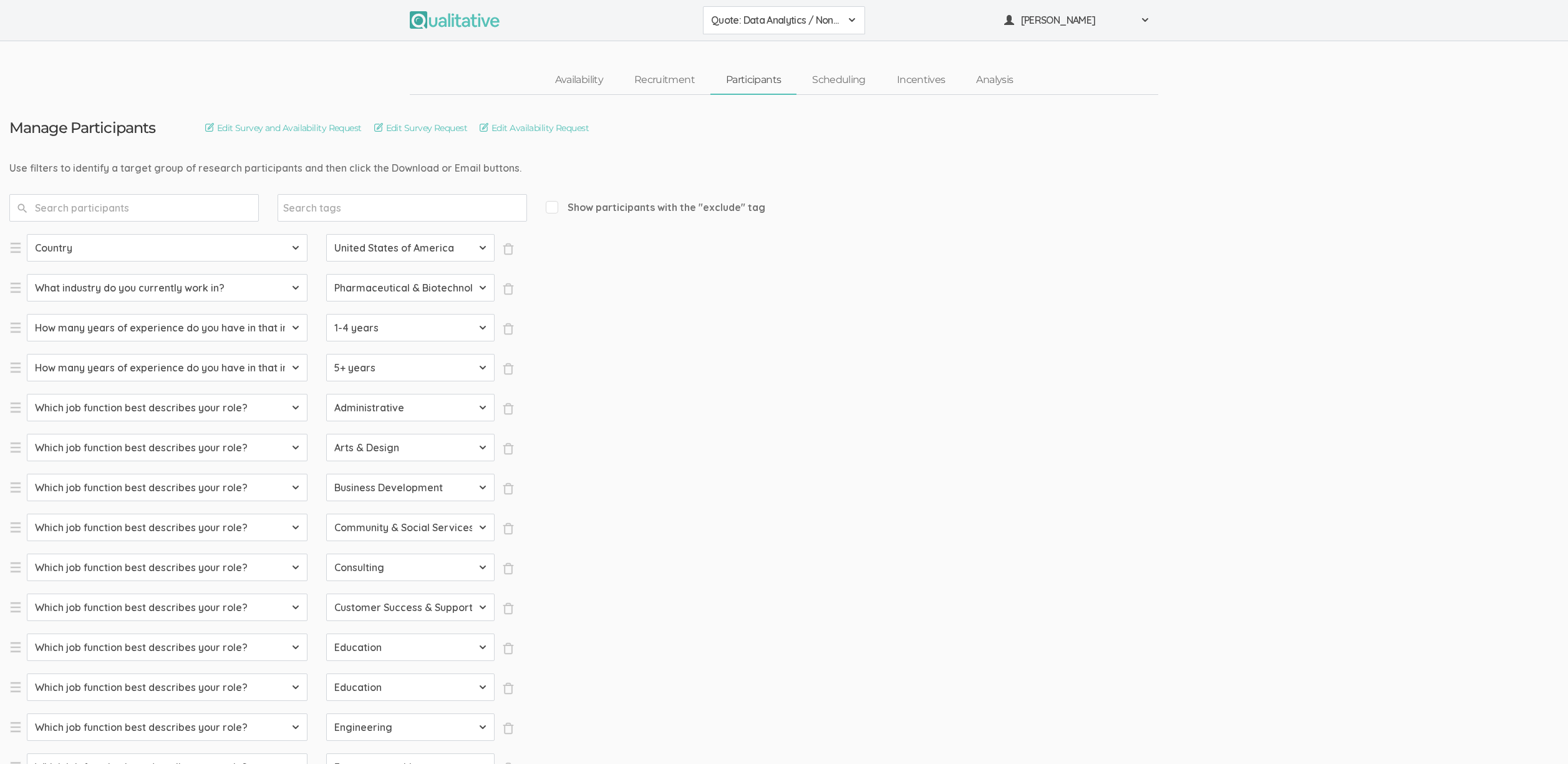
select select "SFQ Which job function best describes your role?"
select select "Military & Protective Services"
select select "SFQ Which job function best describes your role?"
select select "Operations"
select select "SFQ Which job function best describes your role?"
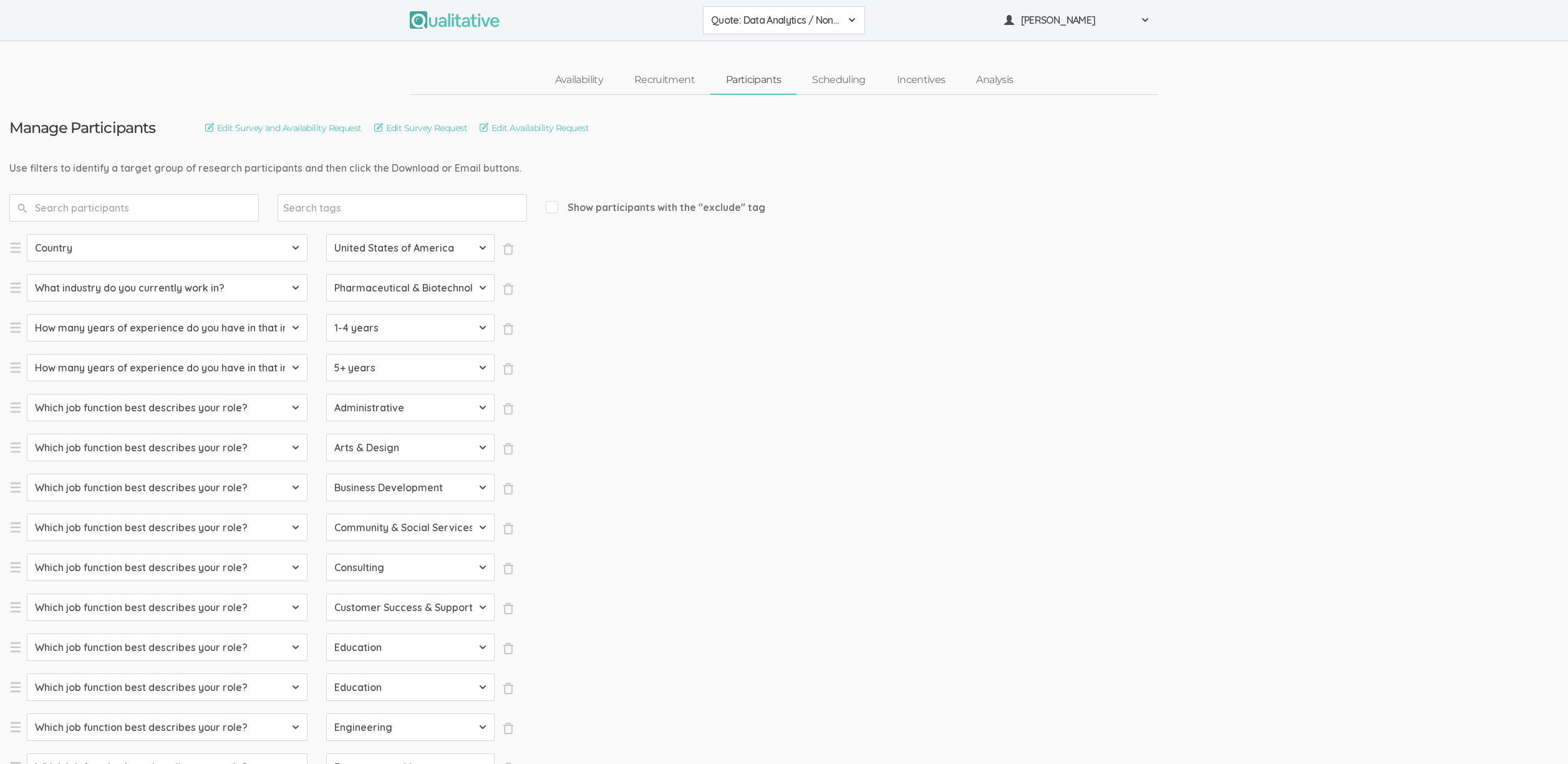
select select "Product Management"
select select "SFQ Which job function best describes your role?"
select select "Program & Project Management"
select select "SFQ Which job function best describes your role?"
select select "Purchasing"
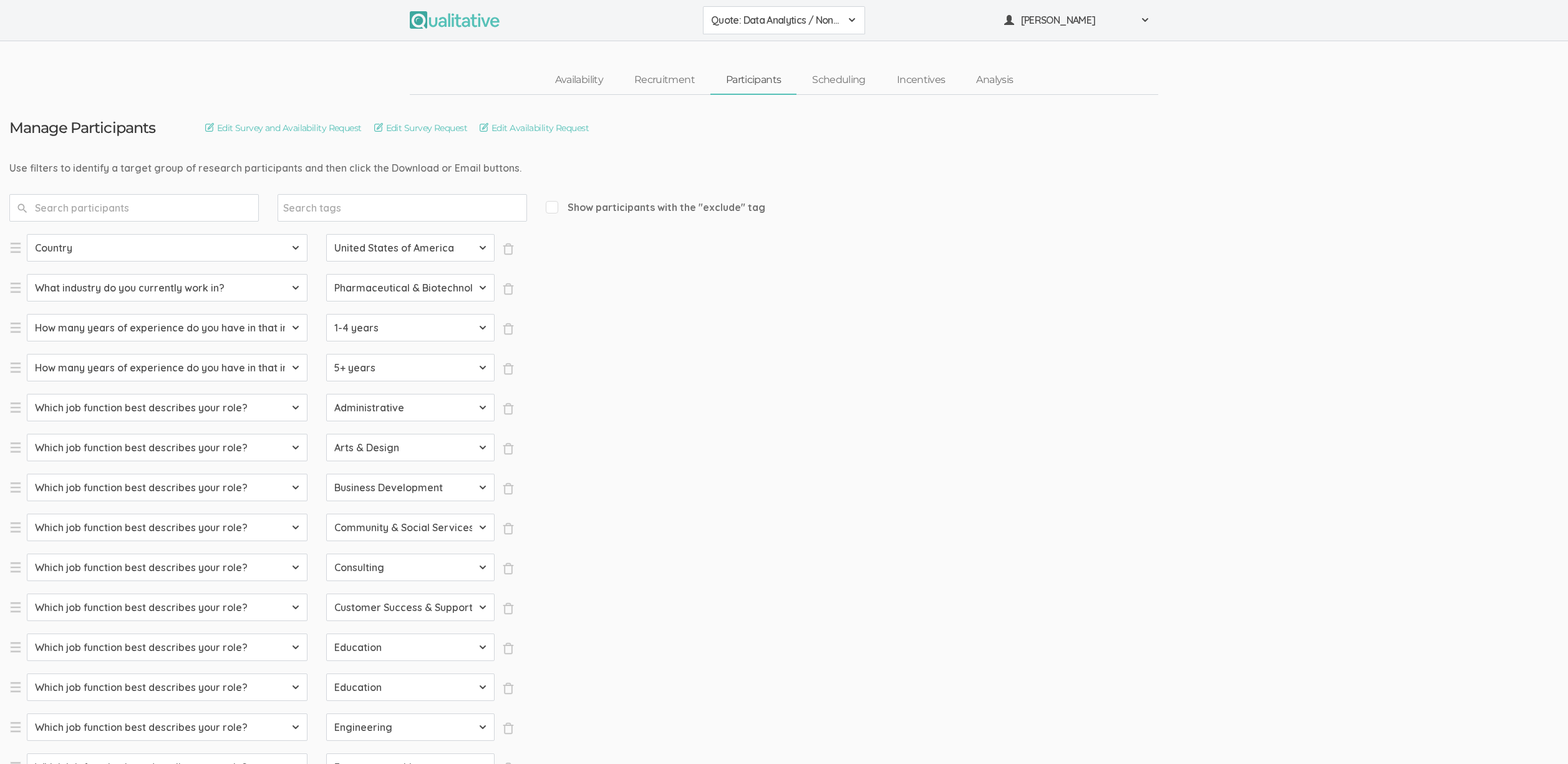
select select "SFQ Which job function best describes your role?"
select select "Quality Assurance"
select select "SFQ Which job function best describes your role?"
select select "Real Estate"
select select "SFQ Which job function best describes your role?"
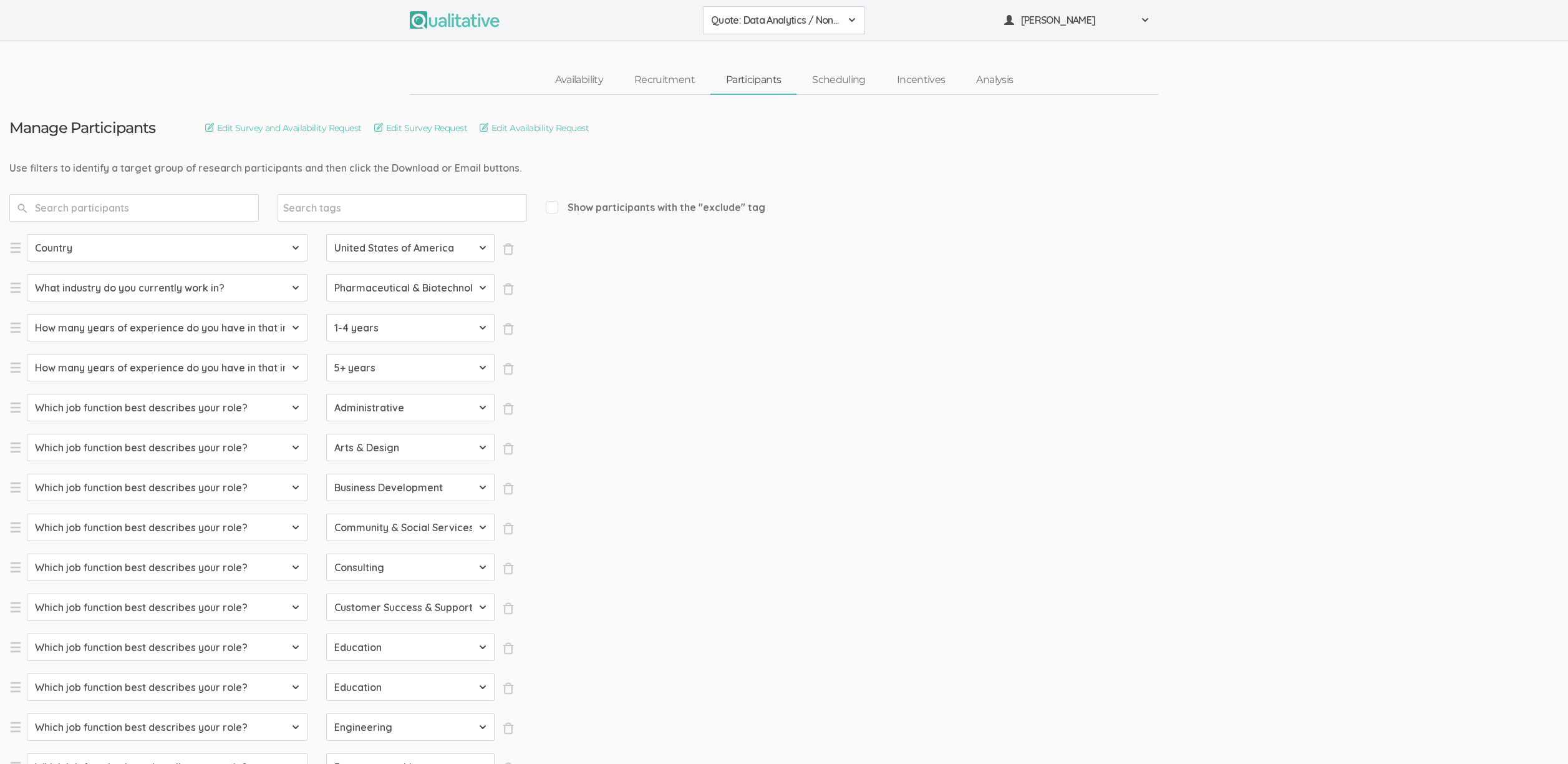
select select "Research"
select select "SFQ Which job function best describes your role?"
select select "Sales"
select select "SFQ What is your current job level/seniority?"
select select "Entry"
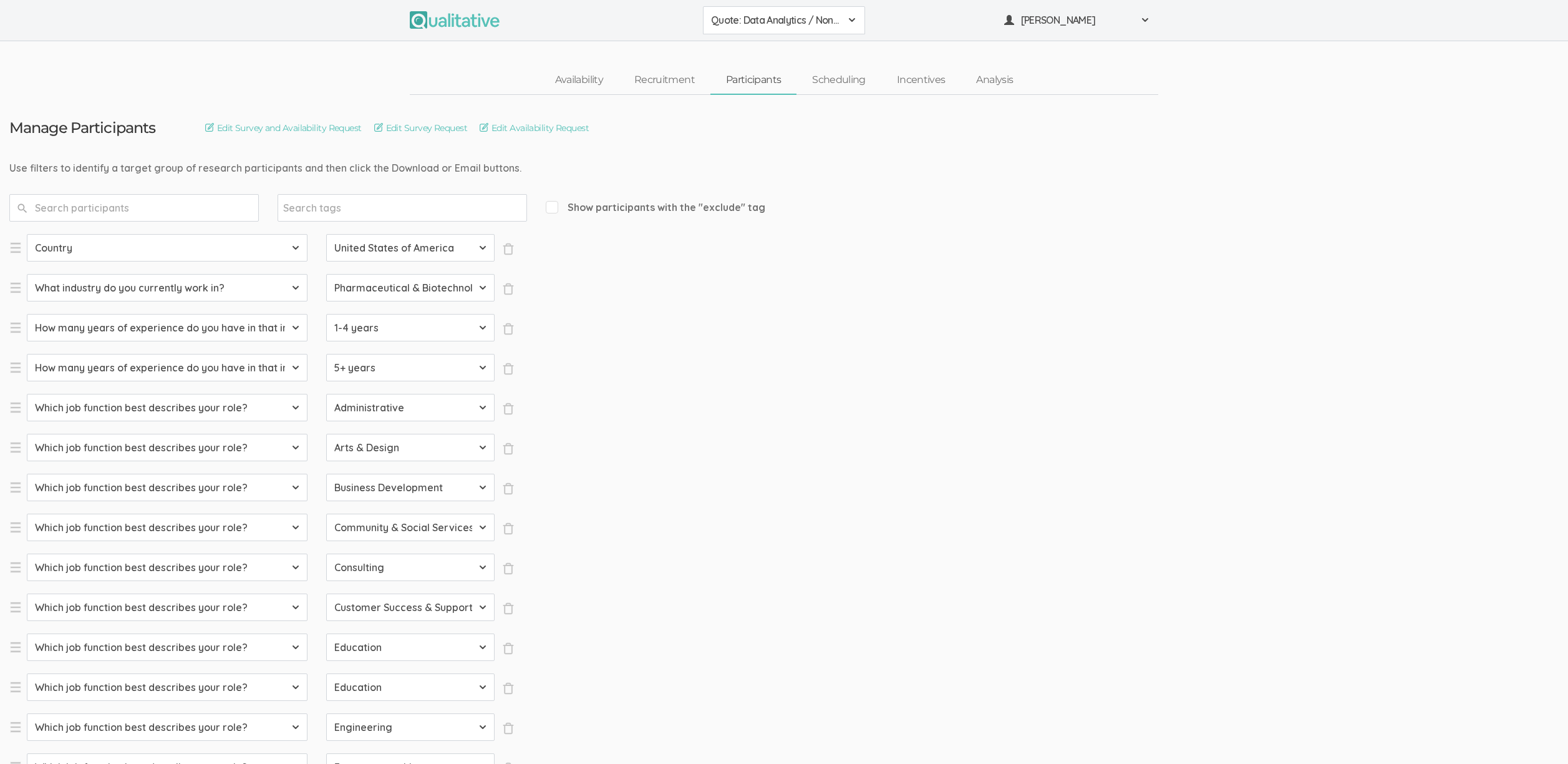
select select "SFQ What is your current job level/seniority?"
select select "Senior"
